Goal: Information Seeking & Learning: Learn about a topic

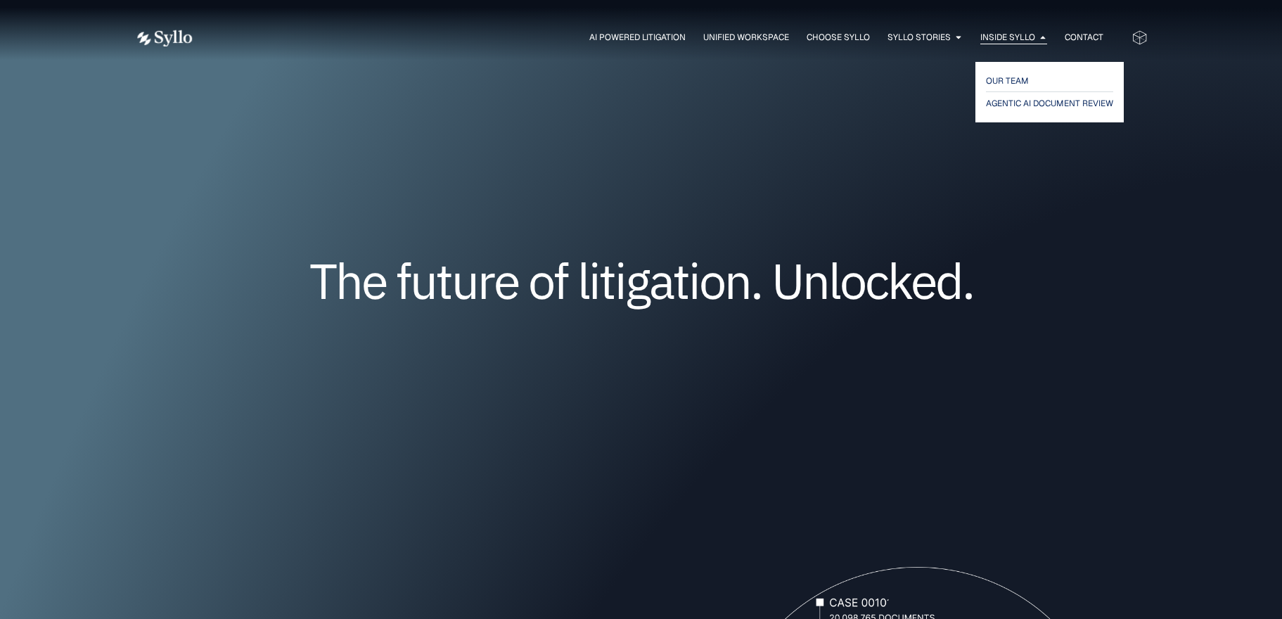
click at [1020, 36] on span "Inside Syllo" at bounding box center [1007, 37] width 55 height 13
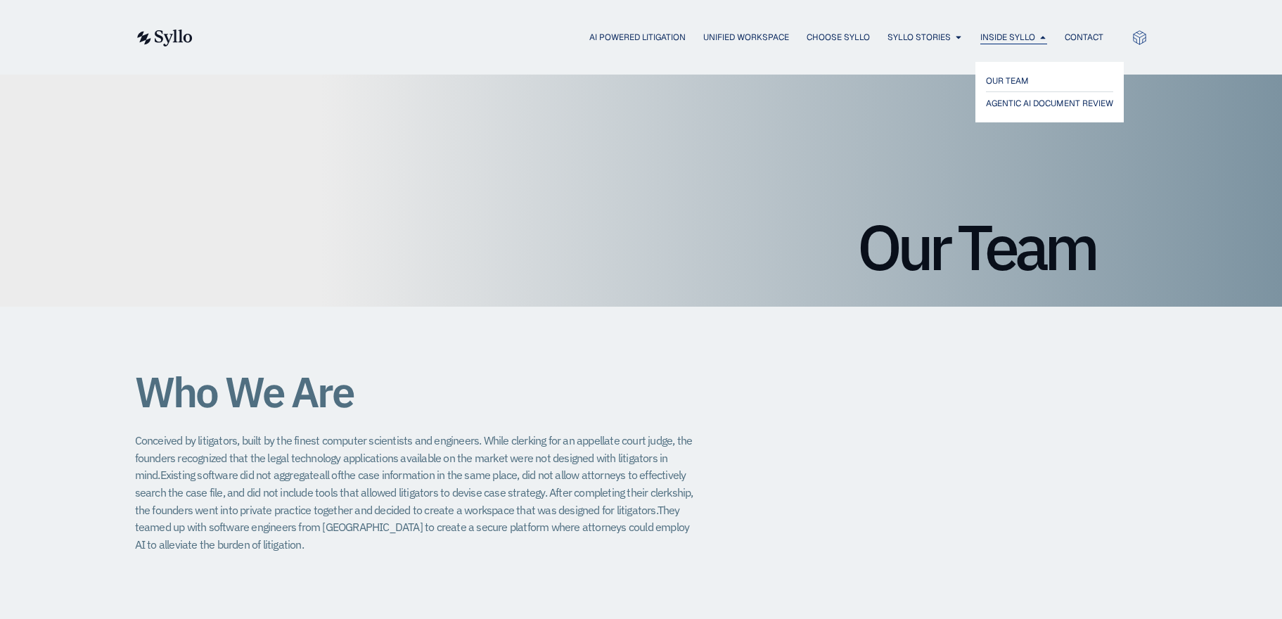
click at [1015, 40] on span "Inside Syllo" at bounding box center [1007, 37] width 55 height 13
click at [1037, 98] on span "AGENTIC AI DOCUMENT REVIEW" at bounding box center [1053, 103] width 134 height 17
